Goal: Task Accomplishment & Management: Use online tool/utility

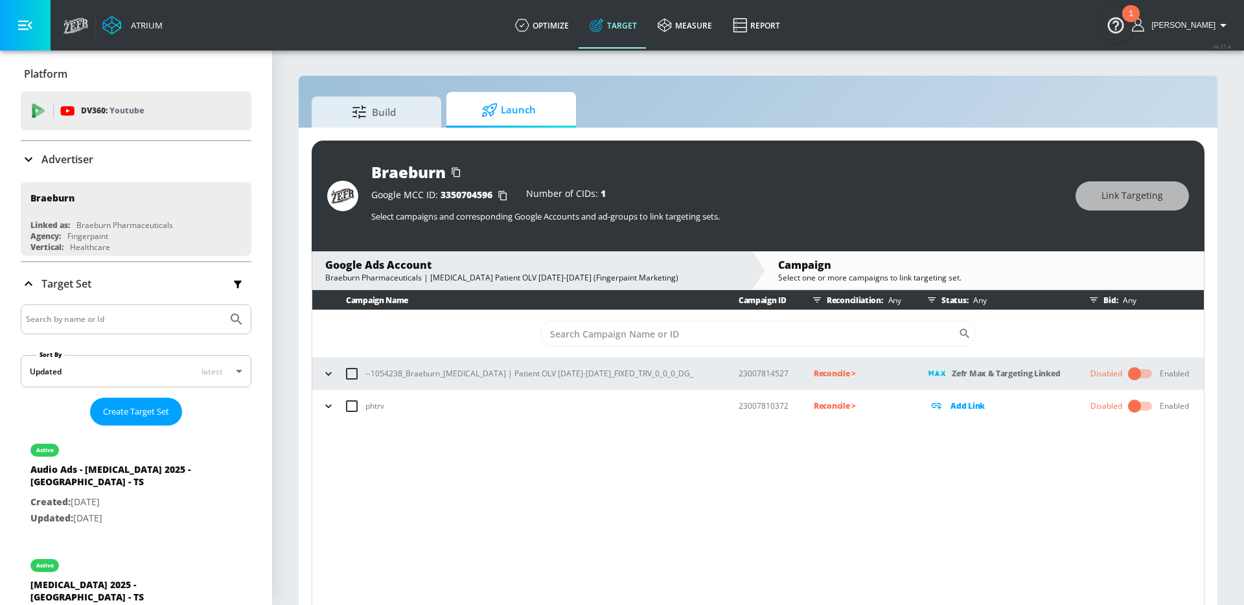
click at [614, 374] on p "--1054238_Braeburn_Brixadi | Patient OLV Sep-Dec 2025_FIXED_TRV_0_0_0_DG_" at bounding box center [529, 374] width 328 height 14
copy p "--1054238_Braeburn_Brixadi | Patient OLV Sep-Dec 2025_FIXED_TRV_0_0_0_DG_"
click at [816, 374] on p "Reconcile >" at bounding box center [860, 373] width 94 height 15
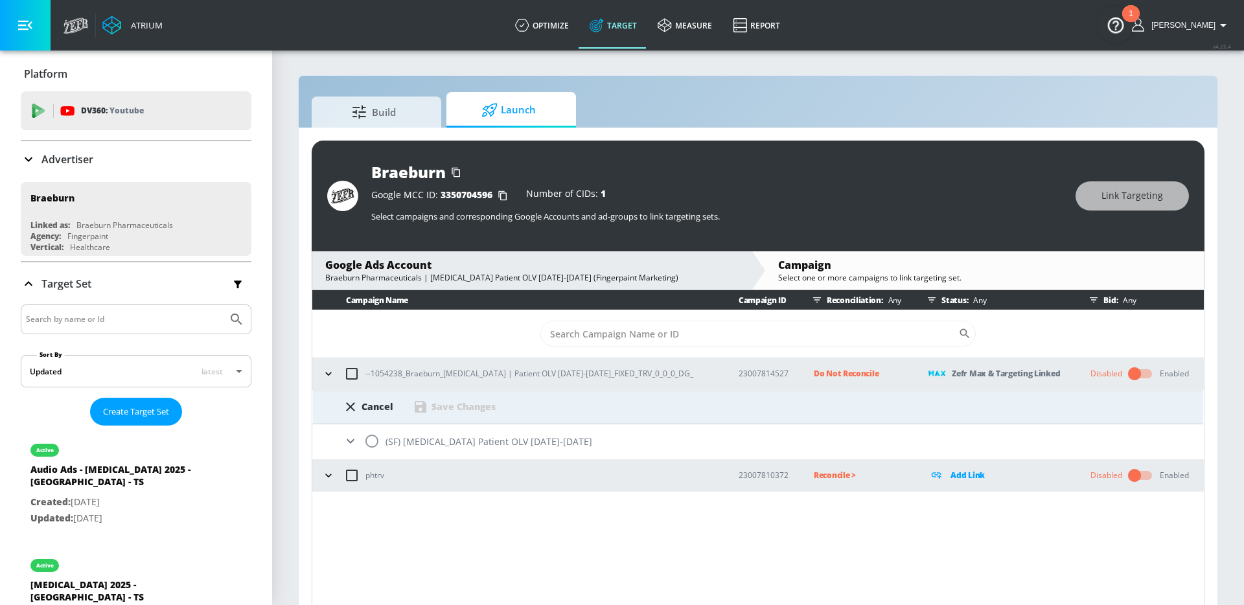
click at [372, 442] on input "radio" at bounding box center [371, 440] width 27 height 27
radio input "true"
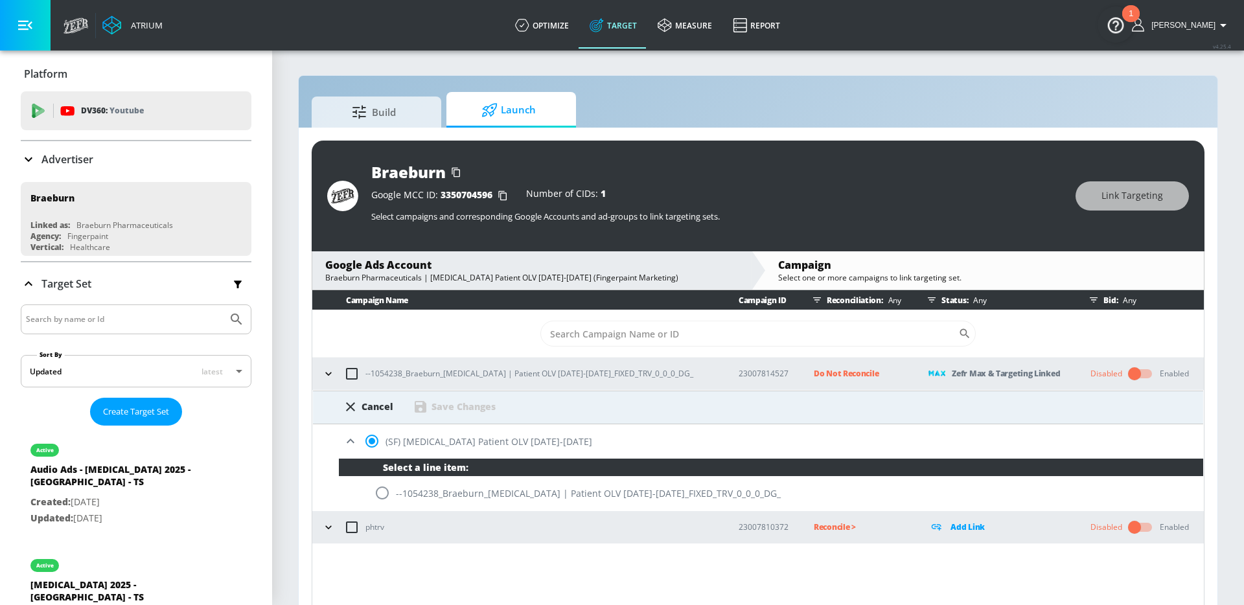
click at [385, 487] on input "radio" at bounding box center [382, 492] width 27 height 27
radio input "true"
click at [444, 407] on div "Save Changes" at bounding box center [463, 406] width 64 height 12
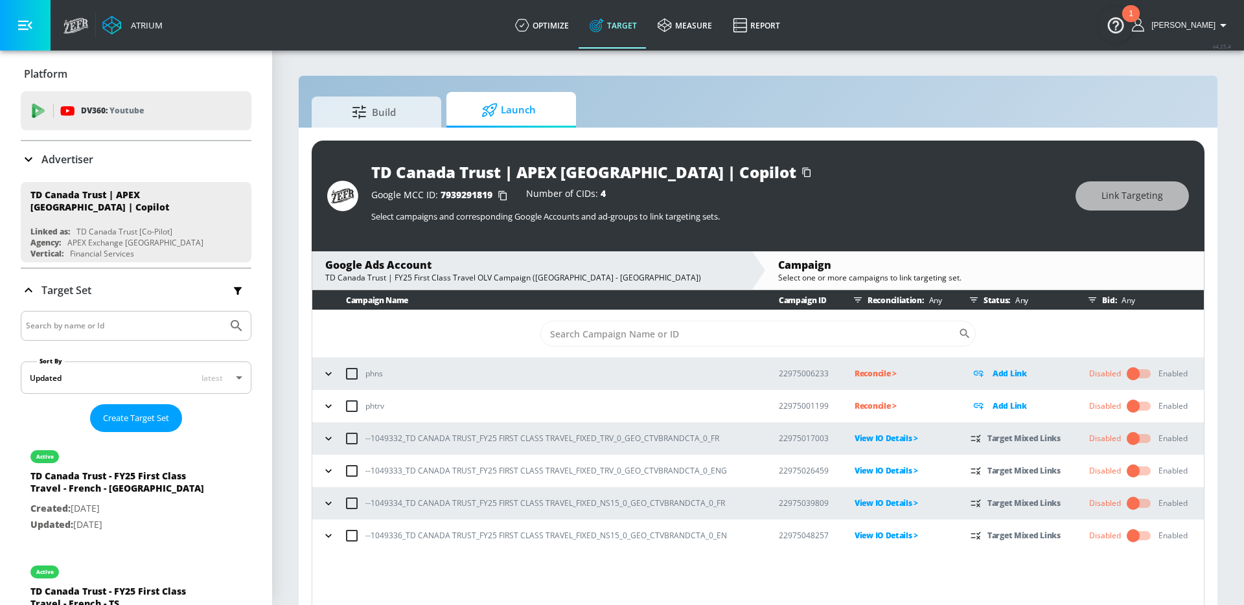
click at [1143, 501] on input "checkbox" at bounding box center [1133, 503] width 74 height 25
